Goal: Task Accomplishment & Management: Use online tool/utility

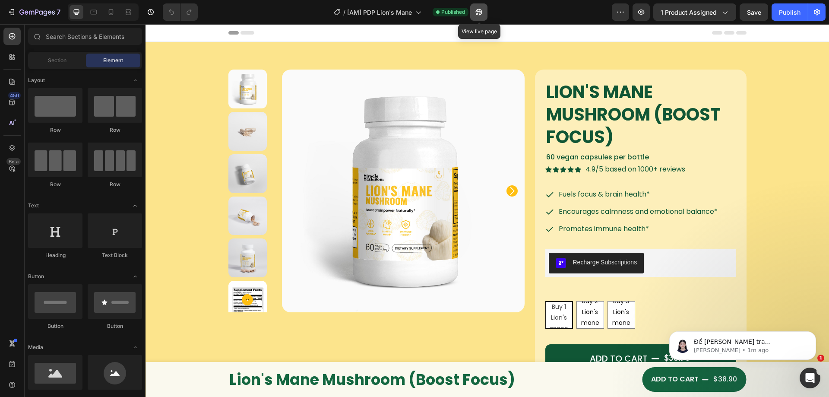
click at [480, 13] on icon "button" at bounding box center [478, 12] width 6 height 6
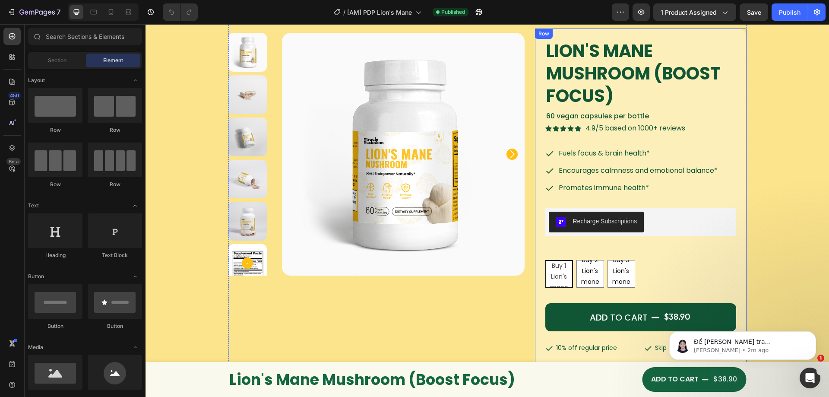
scroll to position [43, 0]
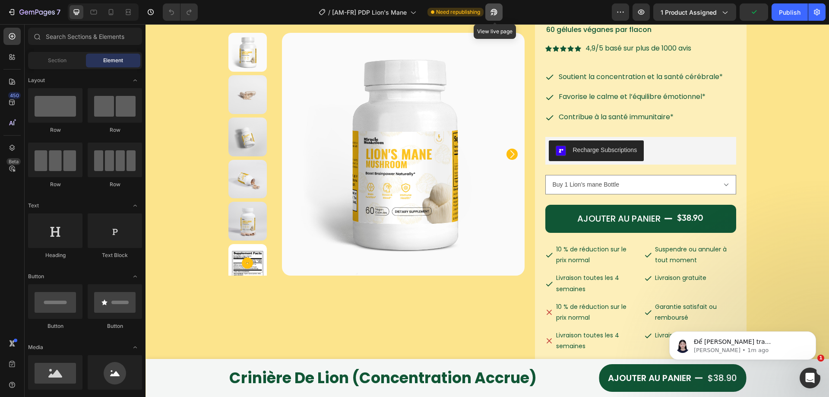
click at [498, 13] on icon "button" at bounding box center [494, 12] width 9 height 9
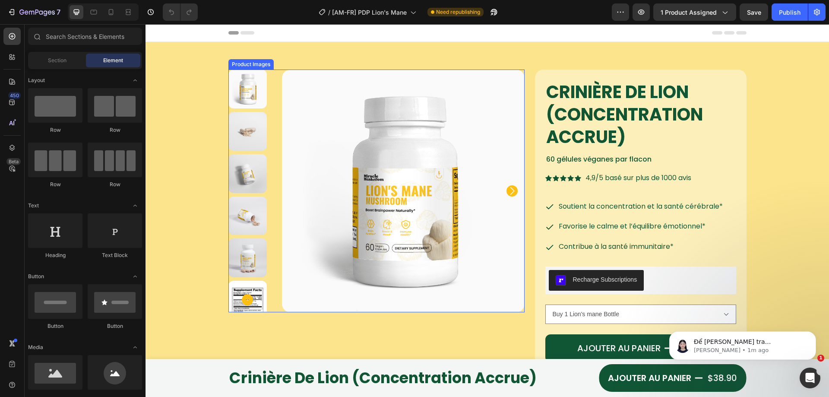
click at [396, 168] on img at bounding box center [403, 191] width 243 height 243
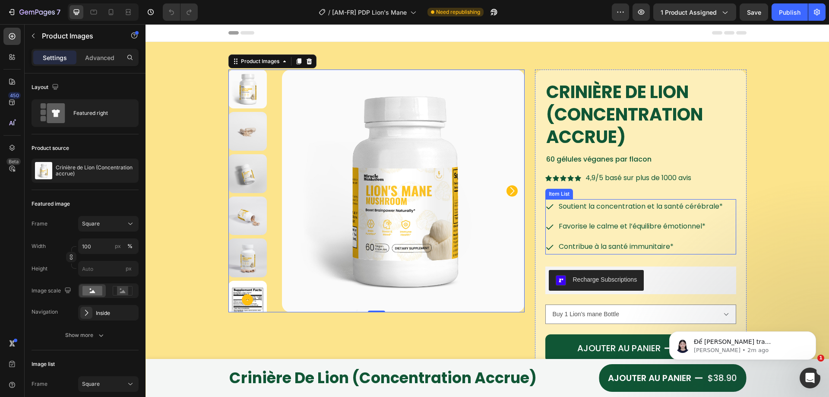
scroll to position [86, 0]
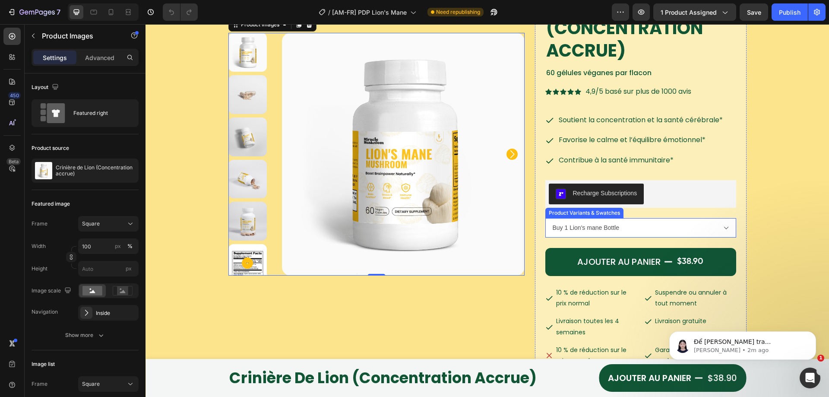
click at [665, 231] on select "Buy 1 Lion's mane Bottle Buy 2 Lion's mane Bottle get 5% Buy 3 Lion's mane Bott…" at bounding box center [640, 227] width 191 height 19
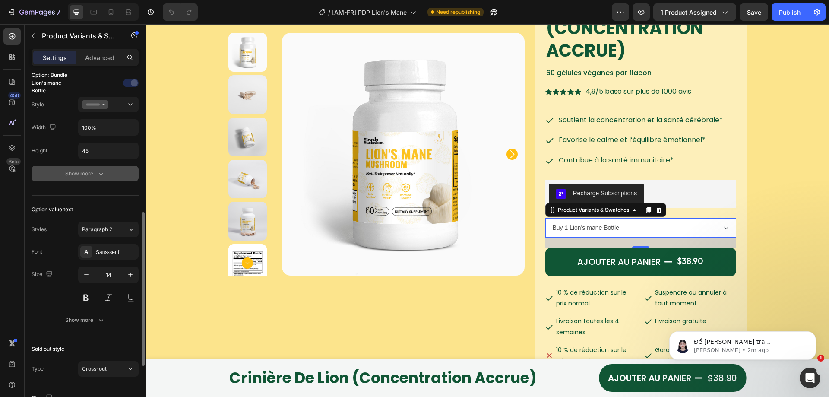
scroll to position [259, 0]
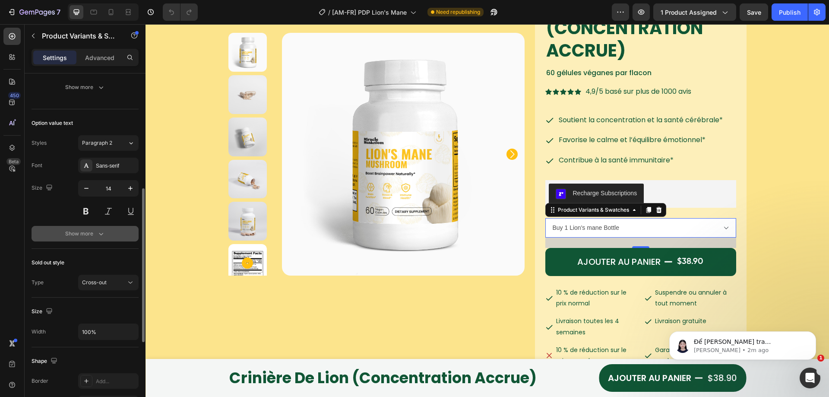
click at [84, 232] on div "Show more" at bounding box center [85, 233] width 40 height 9
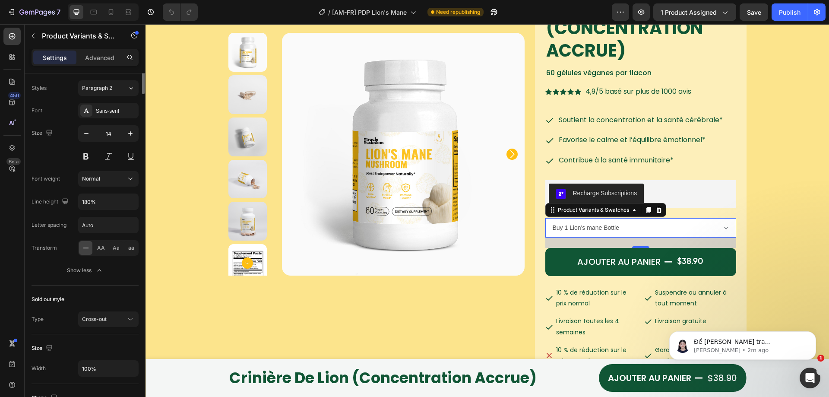
scroll to position [141, 0]
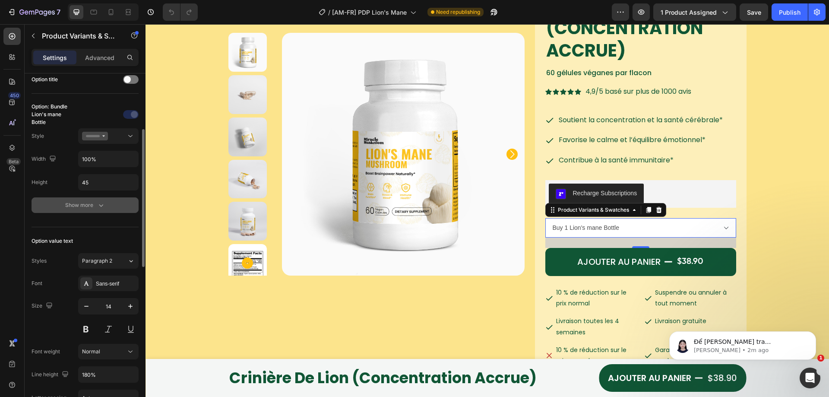
click at [91, 206] on div "Show more" at bounding box center [85, 205] width 40 height 9
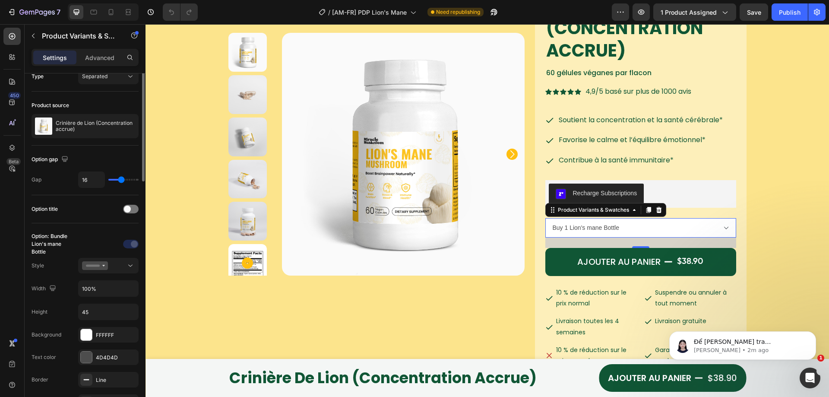
scroll to position [0, 0]
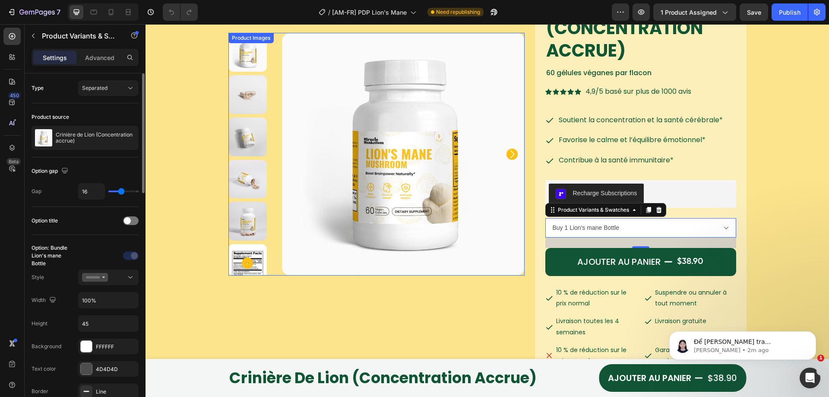
click at [370, 162] on img at bounding box center [403, 154] width 243 height 243
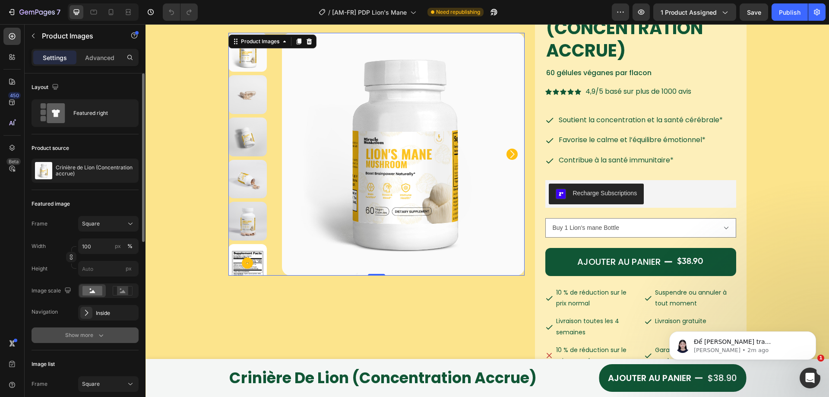
click at [69, 339] on div "Show more" at bounding box center [85, 335] width 40 height 9
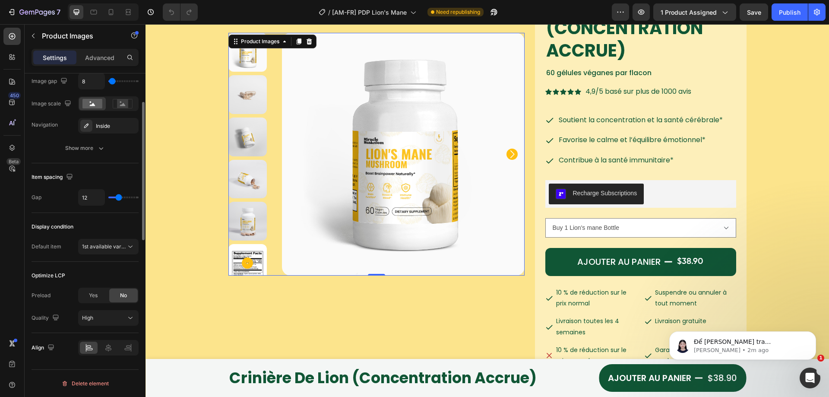
scroll to position [399, 0]
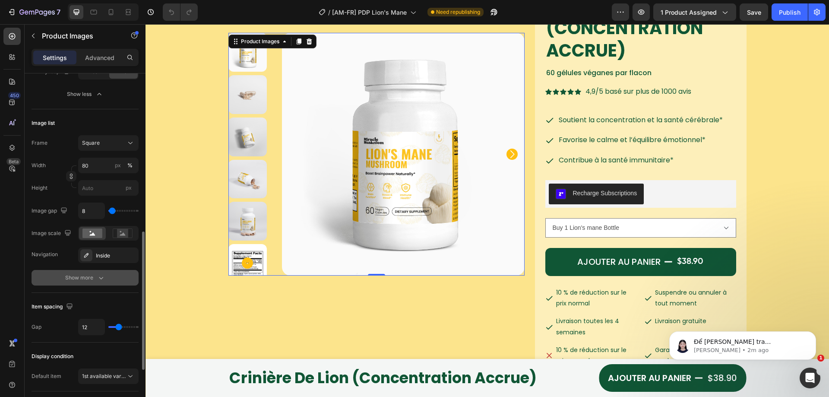
click at [85, 278] on div "Show more" at bounding box center [85, 277] width 40 height 9
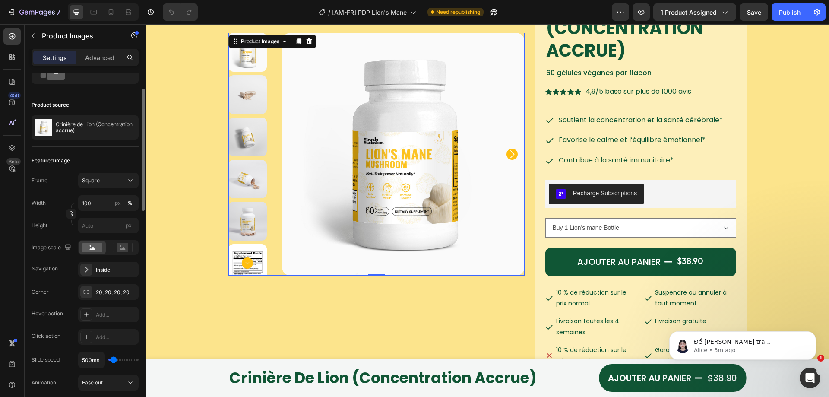
scroll to position [0, 0]
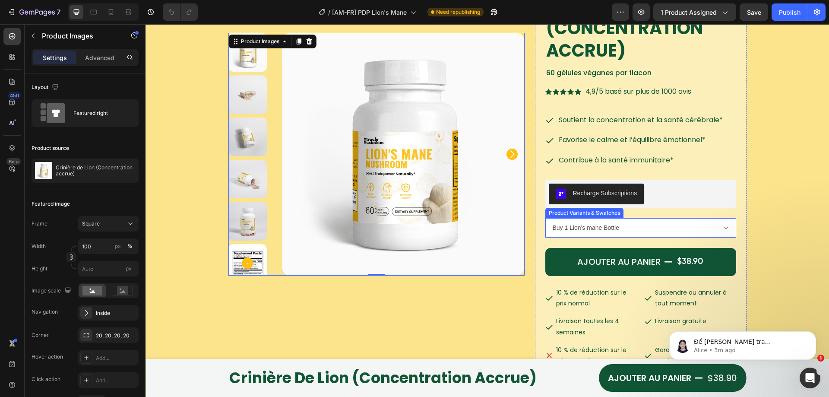
click at [651, 228] on select "Buy 1 Lion's mane Bottle Buy 2 Lion's mane Bottle get 5% Buy 3 Lion's mane Bott…" at bounding box center [640, 227] width 191 height 19
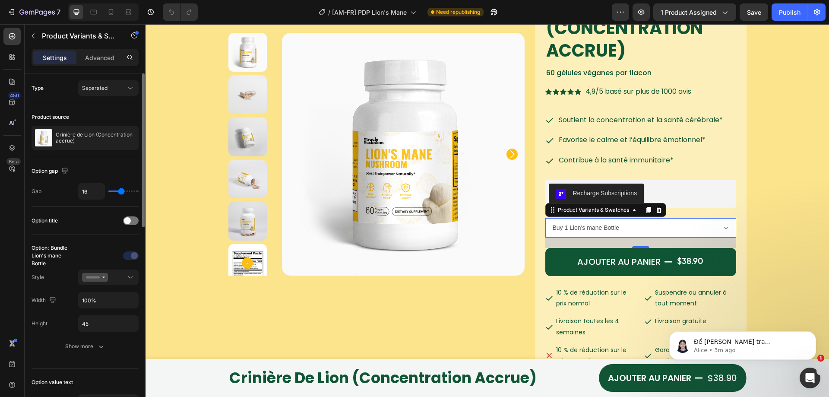
click at [89, 241] on div "Option: Bundle Lion's mane Bottle Style Width 100% Height 45 Show more" at bounding box center [85, 301] width 107 height 133
click at [88, 342] on div "Show more" at bounding box center [85, 346] width 40 height 9
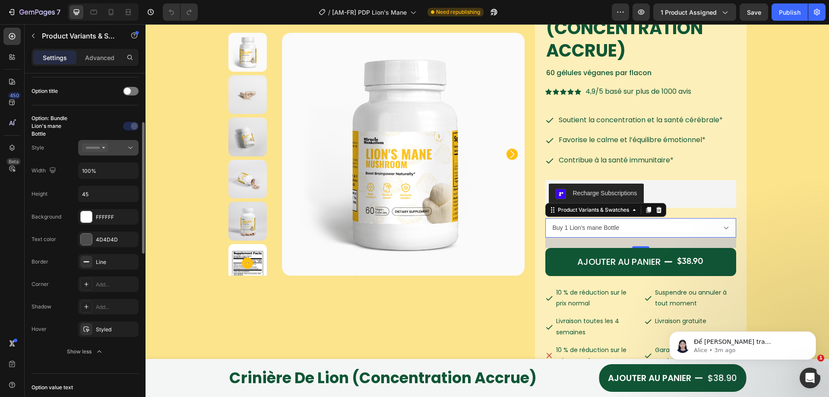
click at [131, 150] on icon at bounding box center [130, 147] width 9 height 9
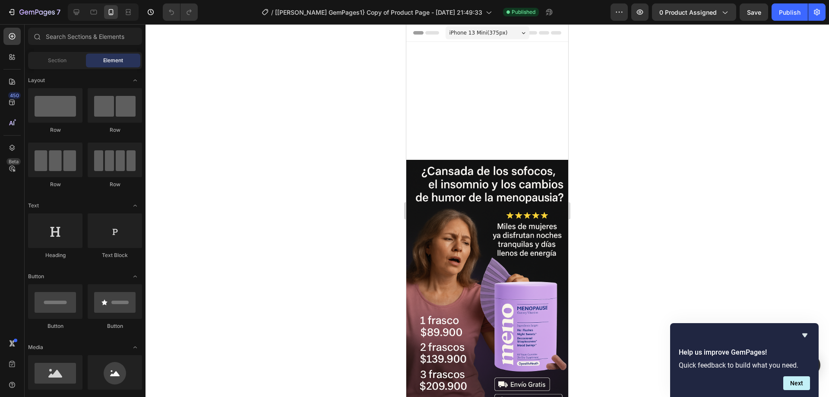
scroll to position [259, 0]
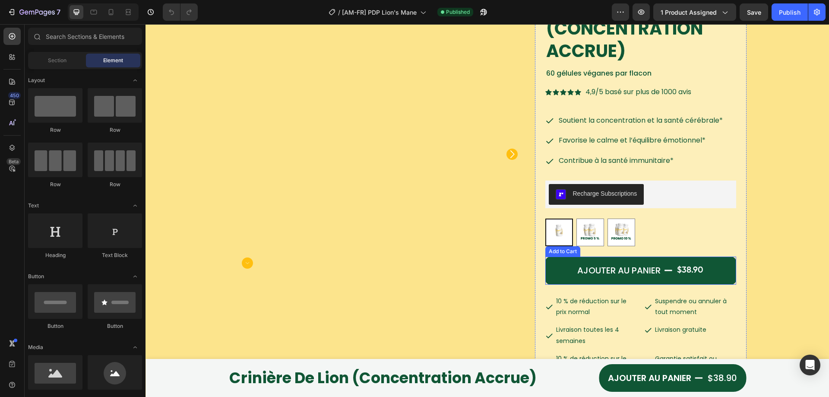
scroll to position [86, 0]
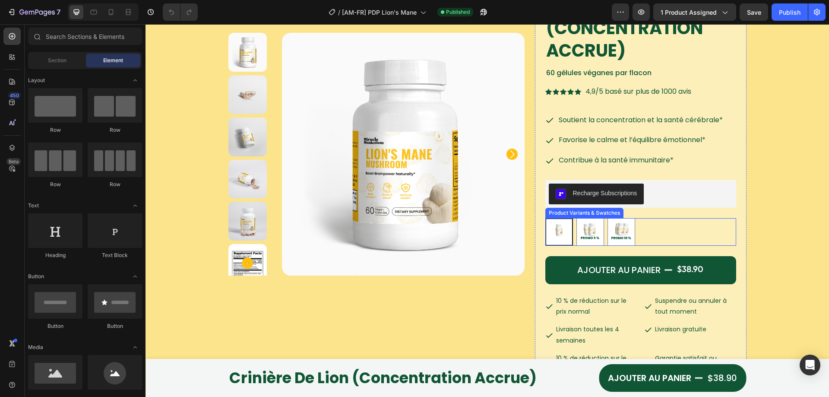
click at [658, 231] on div "Buy 1 Lion's mane Bottle Buy 1 Lion's mane Bottle Buy 2 Lion's mane Bottle get …" at bounding box center [640, 232] width 191 height 28
